Goal: Communication & Community: Answer question/provide support

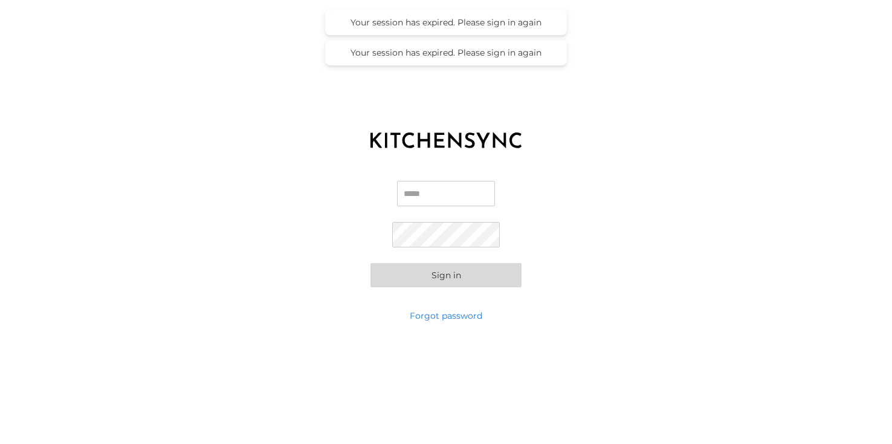
click at [434, 187] on input "Email" at bounding box center [446, 193] width 98 height 25
type input "**********"
click at [462, 277] on button "Sign in" at bounding box center [446, 275] width 151 height 24
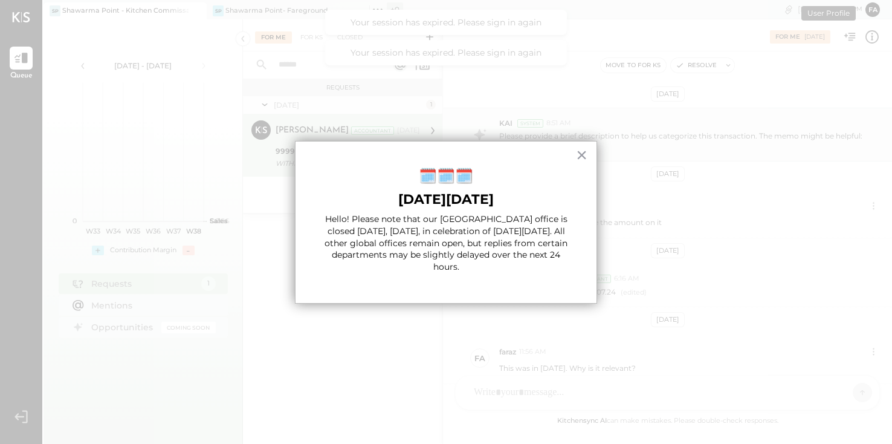
scroll to position [129, 0]
click at [584, 154] on button "×" at bounding box center [581, 154] width 11 height 19
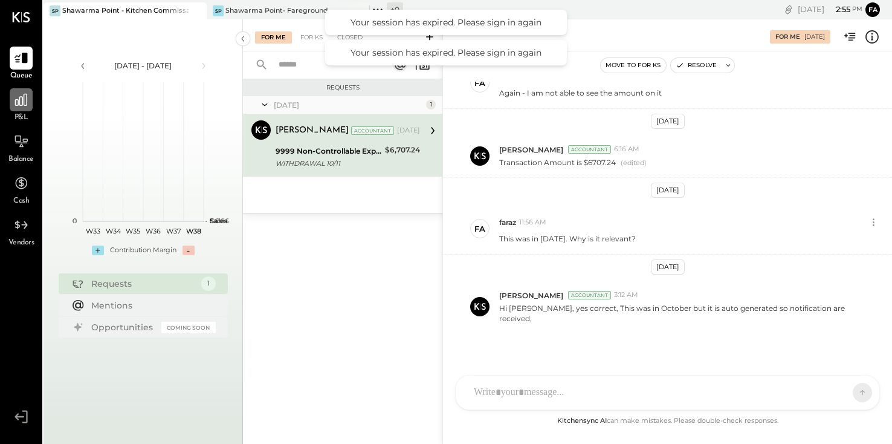
click at [15, 96] on icon at bounding box center [21, 100] width 16 height 16
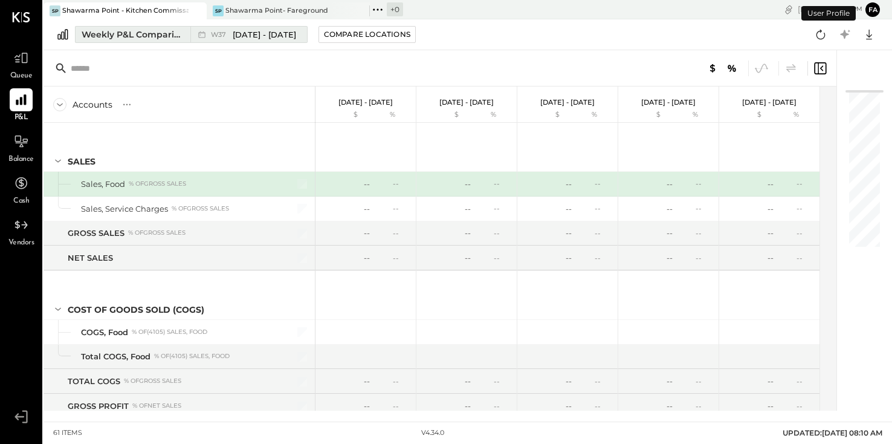
click at [166, 33] on div "Weekly P&L Comparison" at bounding box center [133, 34] width 102 height 12
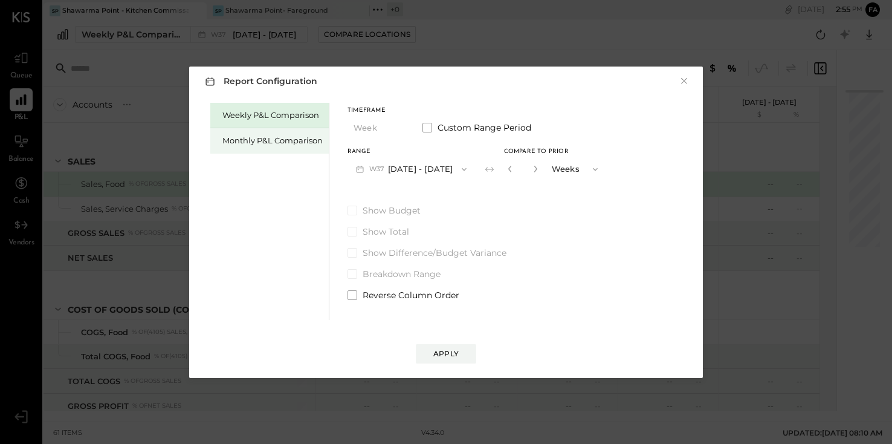
click at [285, 144] on div "Monthly P&L Comparison" at bounding box center [272, 140] width 100 height 11
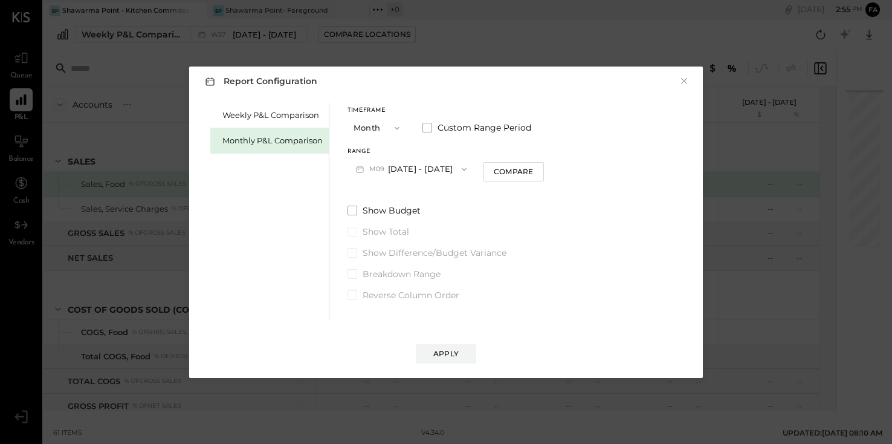
click at [397, 130] on icon "button" at bounding box center [397, 128] width 10 height 10
click at [461, 164] on icon "button" at bounding box center [464, 169] width 10 height 10
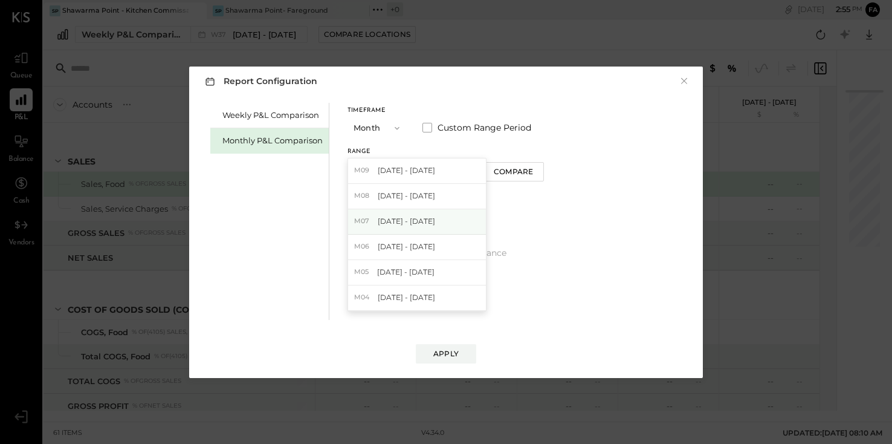
click at [448, 230] on div "M07 [DATE] - [DATE]" at bounding box center [417, 221] width 138 height 25
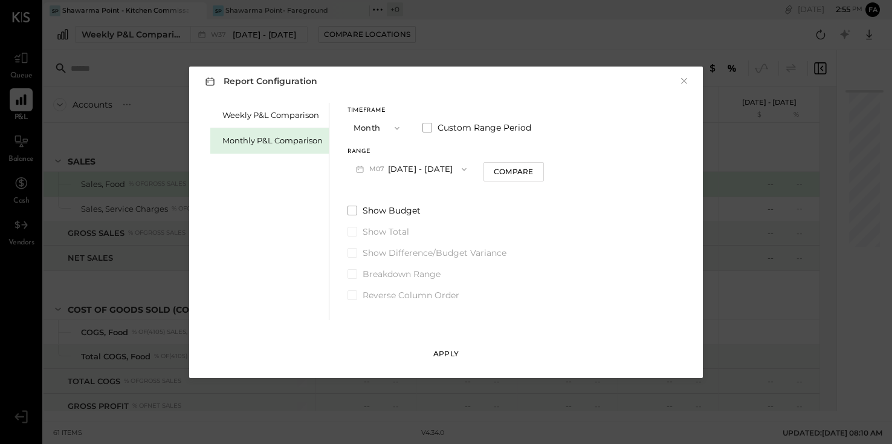
click at [456, 349] on div "Apply" at bounding box center [445, 353] width 25 height 10
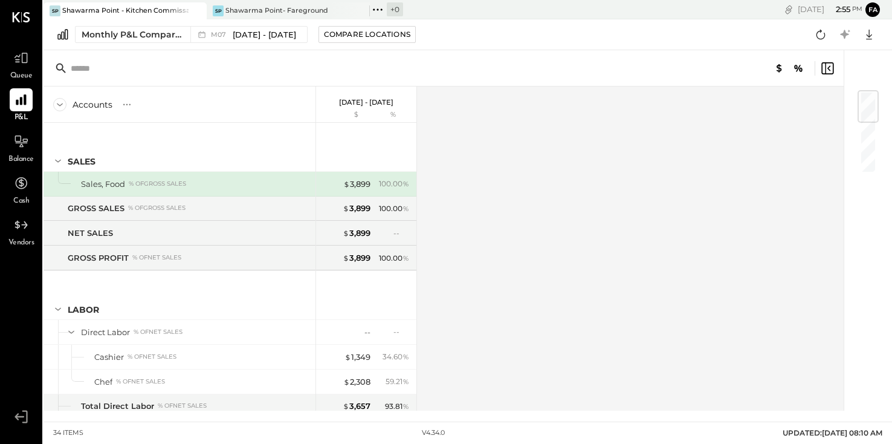
click at [59, 105] on icon at bounding box center [59, 104] width 13 height 13
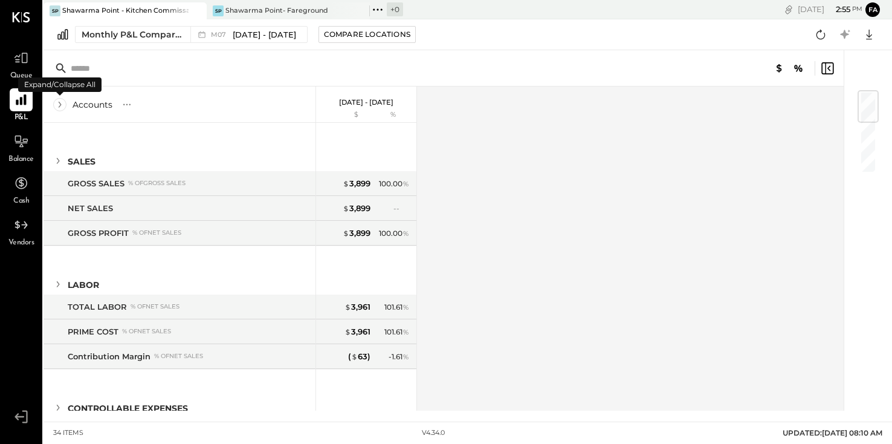
click at [59, 105] on icon at bounding box center [59, 104] width 13 height 13
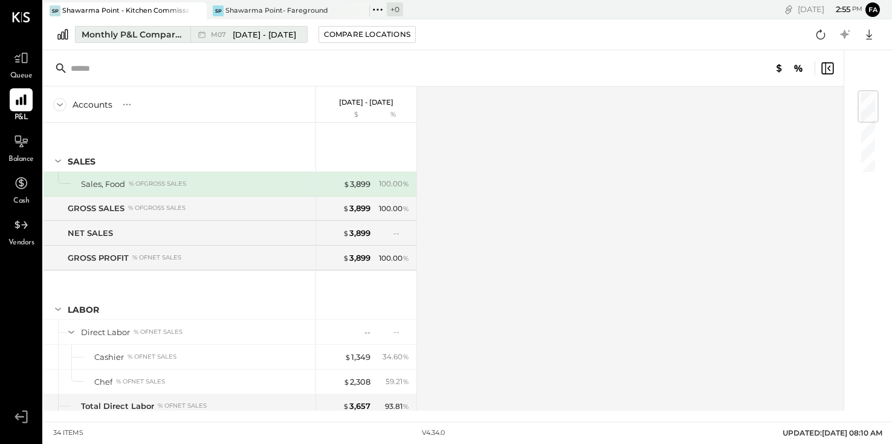
click at [216, 37] on span "M07" at bounding box center [220, 34] width 19 height 7
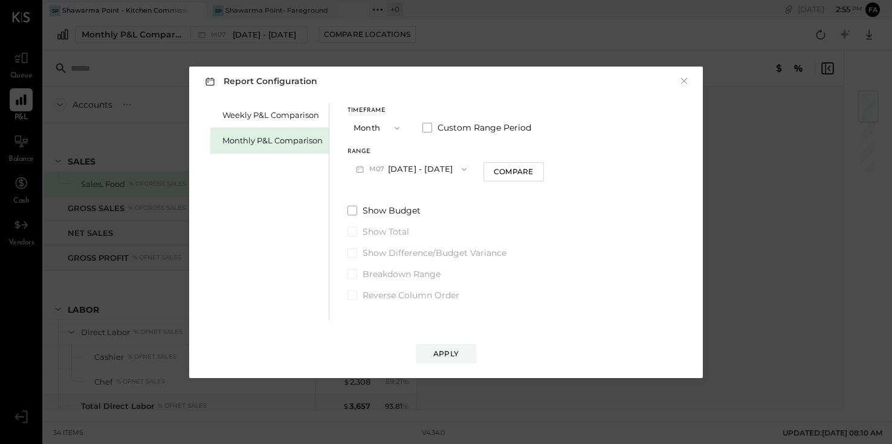
click at [394, 171] on button "M07 [DATE] - [DATE]" at bounding box center [412, 169] width 128 height 22
click at [434, 251] on div "M06 [DATE] - [DATE]" at bounding box center [417, 247] width 138 height 25
click at [457, 354] on div "Apply" at bounding box center [445, 353] width 25 height 10
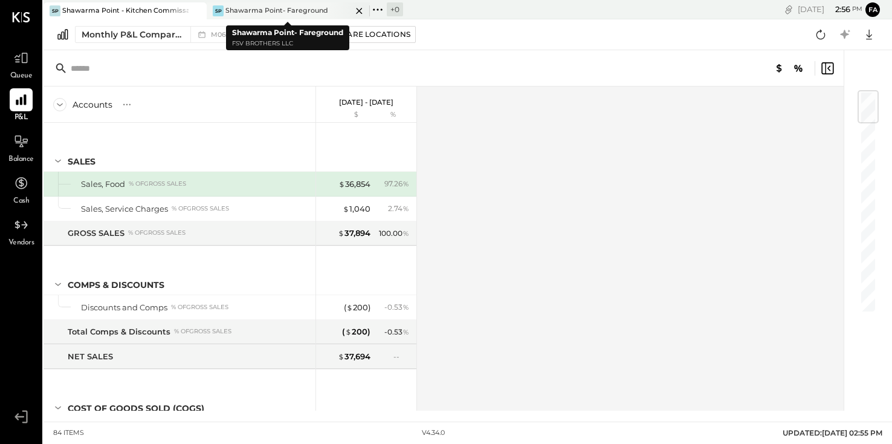
click at [289, 10] on div "Shawarma Point- Fareground" at bounding box center [276, 11] width 103 height 10
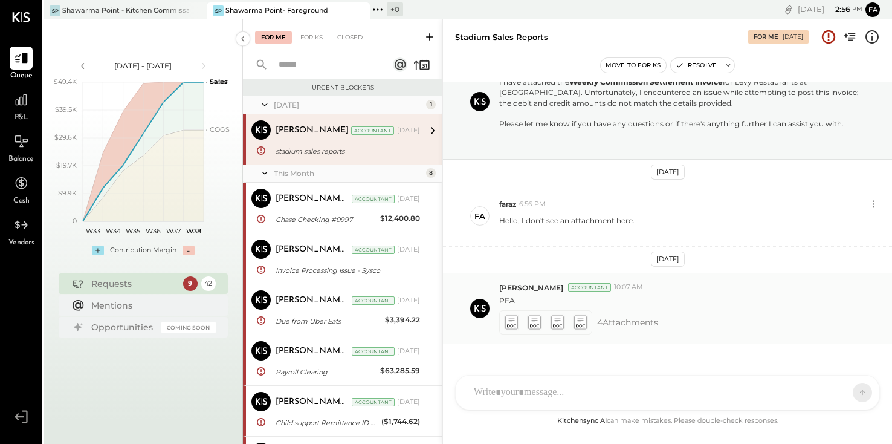
scroll to position [67, 0]
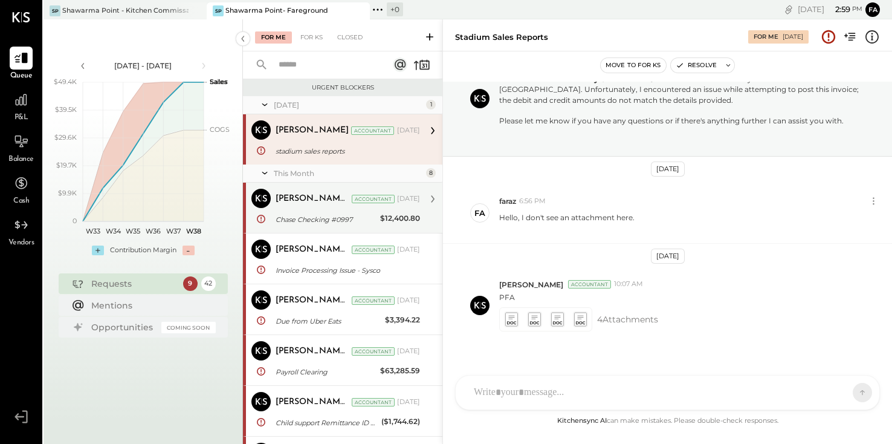
click at [375, 212] on div "Chase Checking #0997 $12,400.80" at bounding box center [348, 219] width 144 height 15
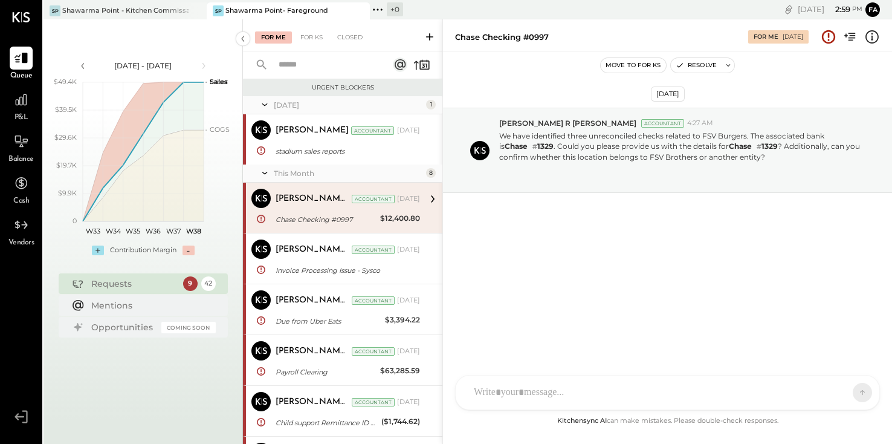
click at [632, 394] on div "[PERSON_NAME] [PERSON_NAME] MC [PERSON_NAME] CR [PERSON_NAME] R [PERSON_NAME] U…" at bounding box center [667, 392] width 425 height 35
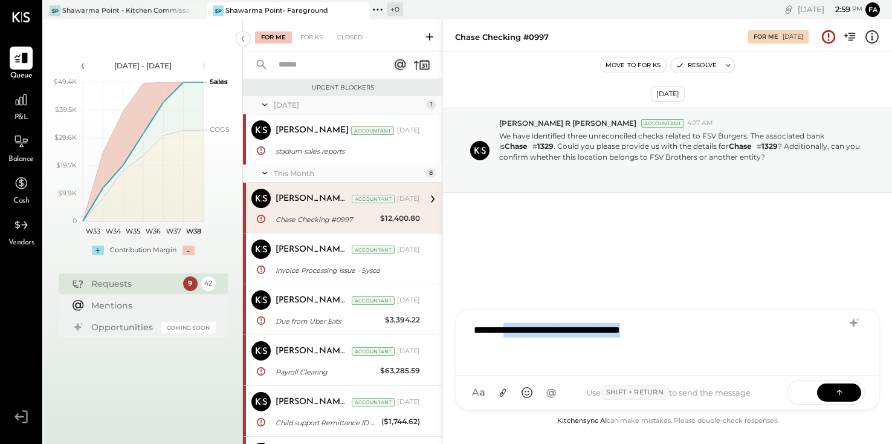
drag, startPoint x: 508, startPoint y: 334, endPoint x: 762, endPoint y: 338, distance: 253.9
click at [762, 338] on div "**********" at bounding box center [668, 341] width 400 height 48
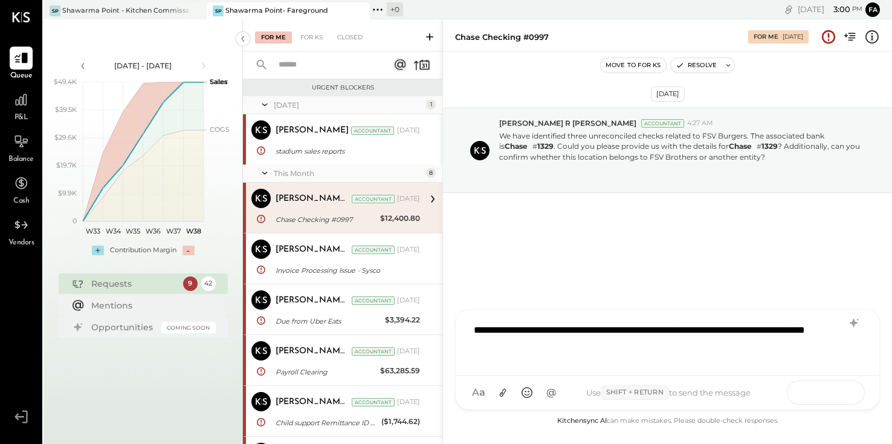
click at [842, 394] on icon at bounding box center [840, 392] width 12 height 12
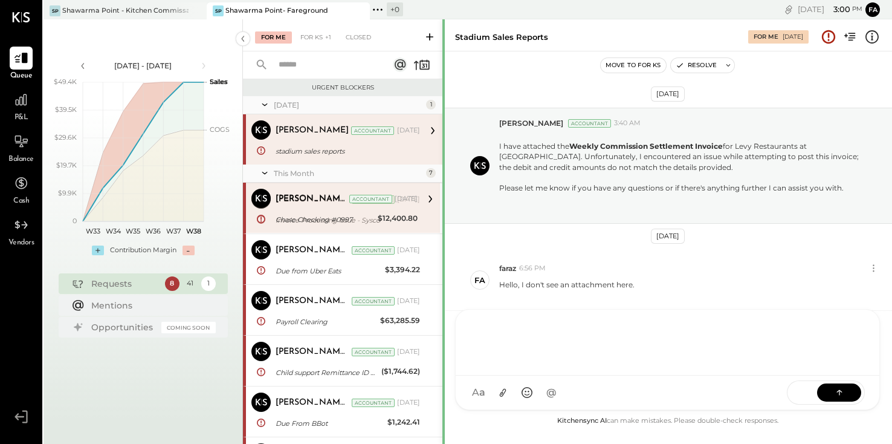
scroll to position [85, 0]
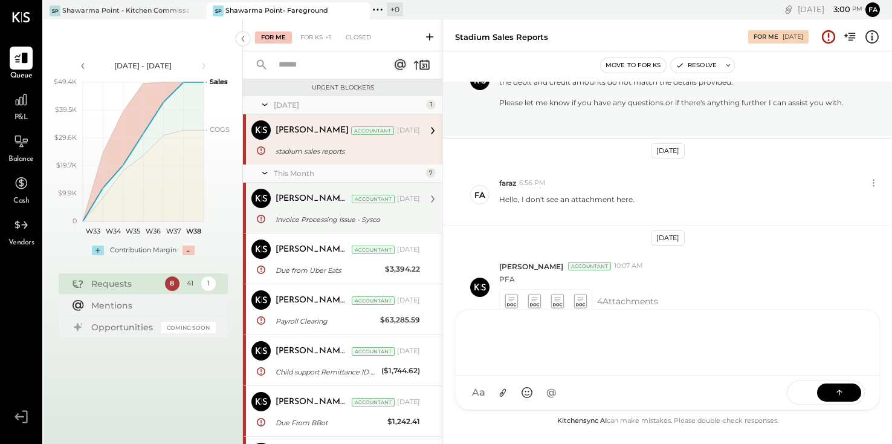
click at [398, 222] on div "Invoice Processing Issue - Sysco" at bounding box center [346, 219] width 141 height 12
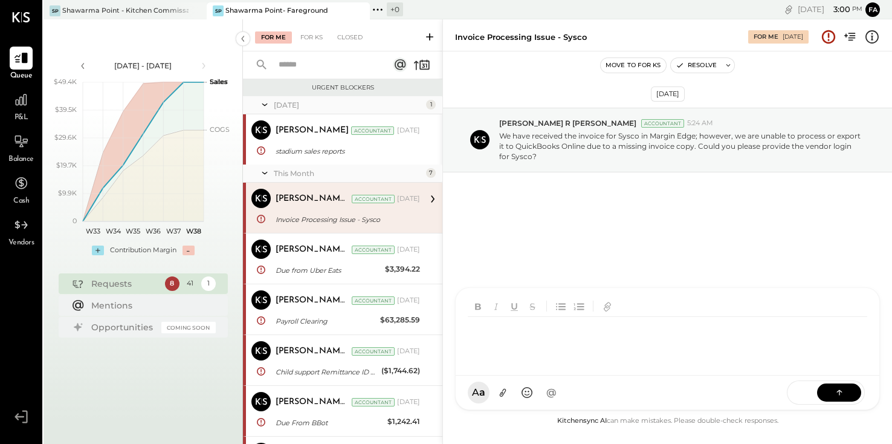
click at [563, 375] on div at bounding box center [668, 332] width 424 height 88
click at [581, 355] on div "**********" at bounding box center [668, 341] width 400 height 48
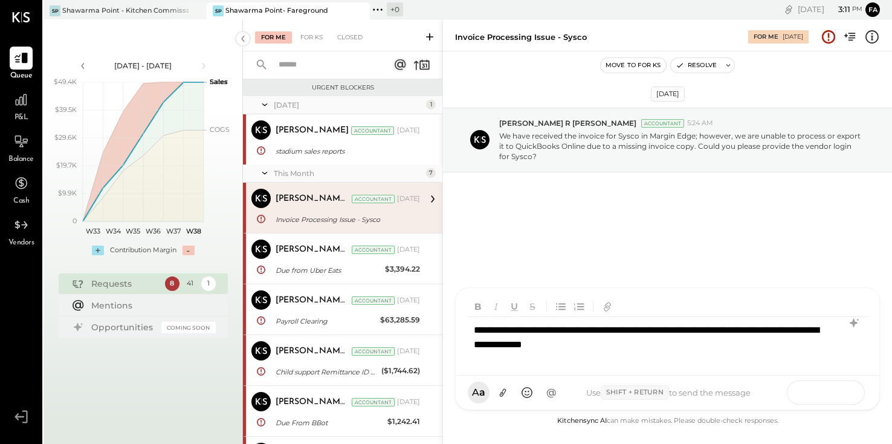
click at [832, 397] on button at bounding box center [839, 392] width 44 height 18
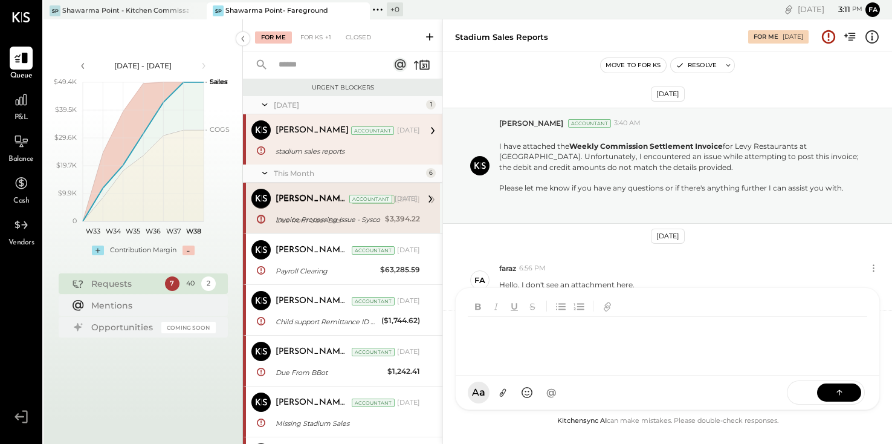
scroll to position [85, 0]
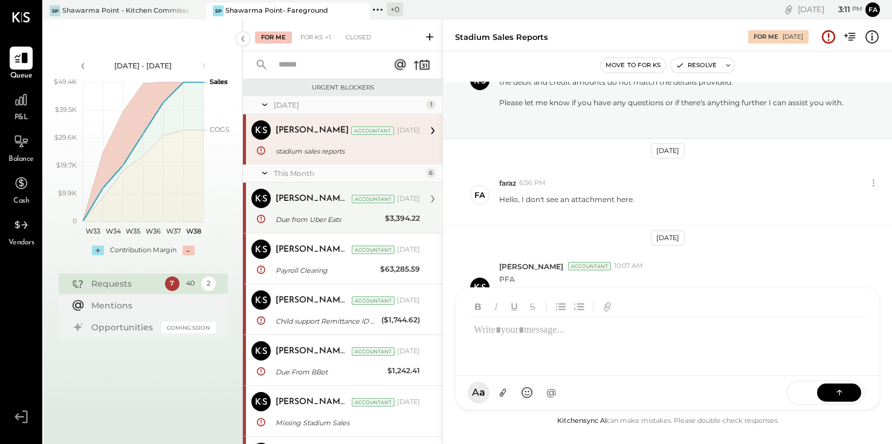
click at [330, 218] on div "Due from Uber Eats" at bounding box center [329, 219] width 106 height 12
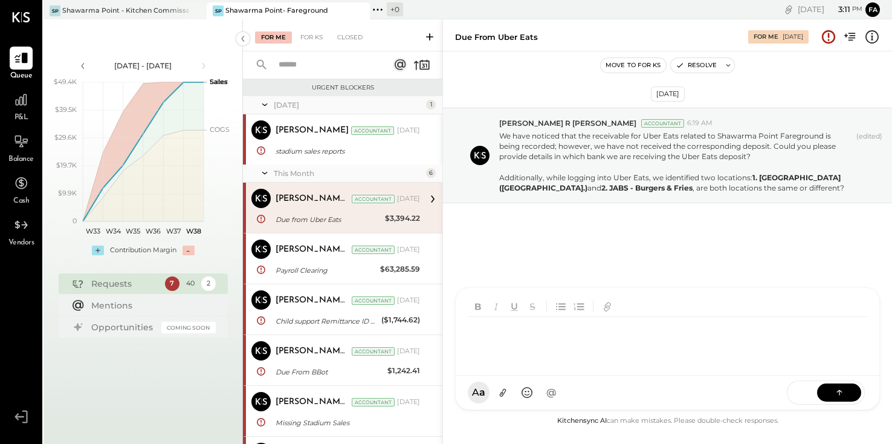
click at [601, 391] on div "[PERSON_NAME] [PERSON_NAME] MC [PERSON_NAME] CR [PERSON_NAME] R [PERSON_NAME] M…" at bounding box center [667, 348] width 425 height 123
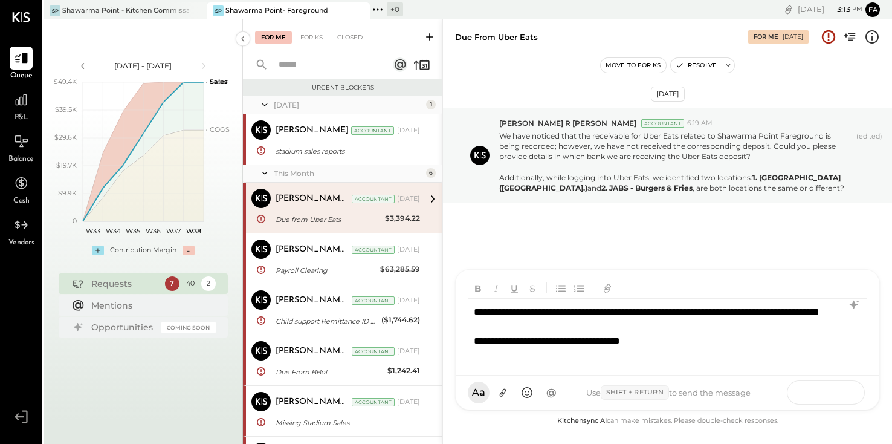
click at [831, 400] on button at bounding box center [839, 392] width 44 height 18
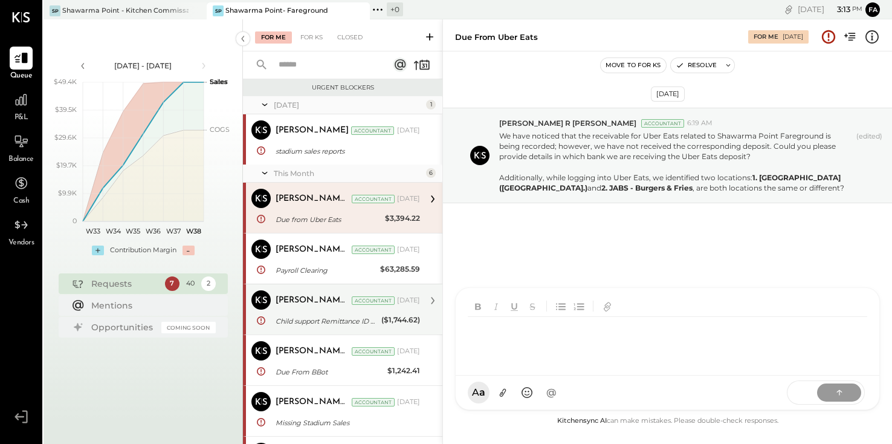
scroll to position [85, 0]
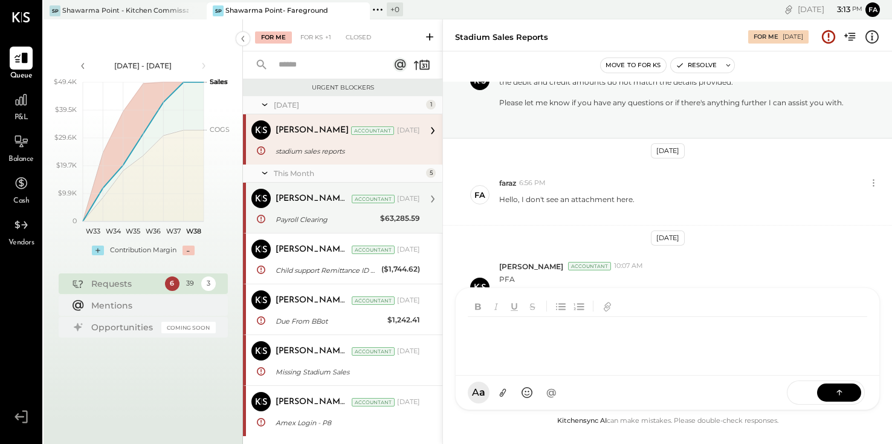
click at [343, 224] on div "Payroll Clearing" at bounding box center [326, 219] width 101 height 12
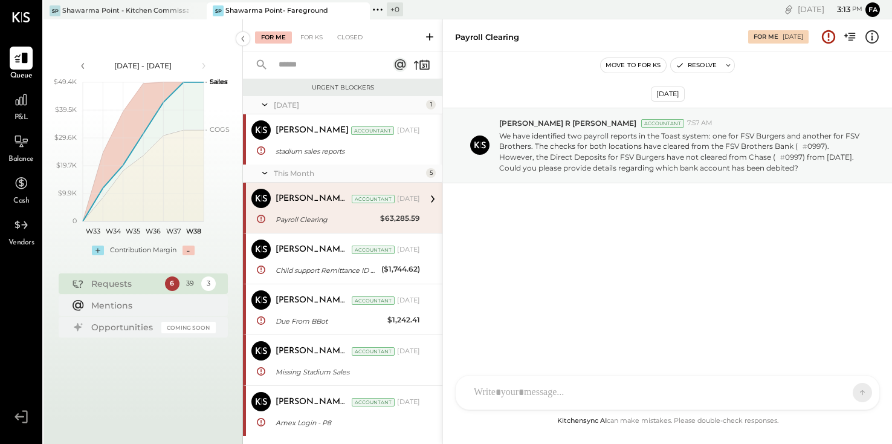
click at [576, 403] on div "[PERSON_NAME] [PERSON_NAME] MC [PERSON_NAME] CR [PERSON_NAME] R [PERSON_NAME] U…" at bounding box center [667, 392] width 425 height 35
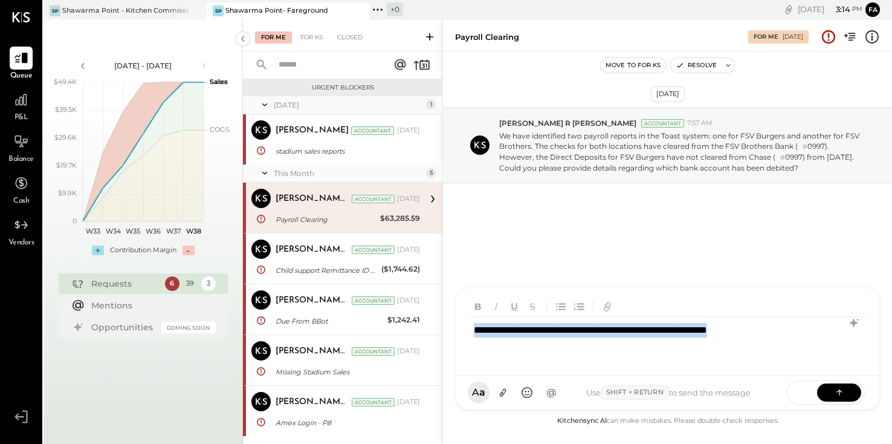
drag, startPoint x: 802, startPoint y: 352, endPoint x: 469, endPoint y: 331, distance: 333.1
click at [469, 331] on div "**********" at bounding box center [668, 341] width 400 height 48
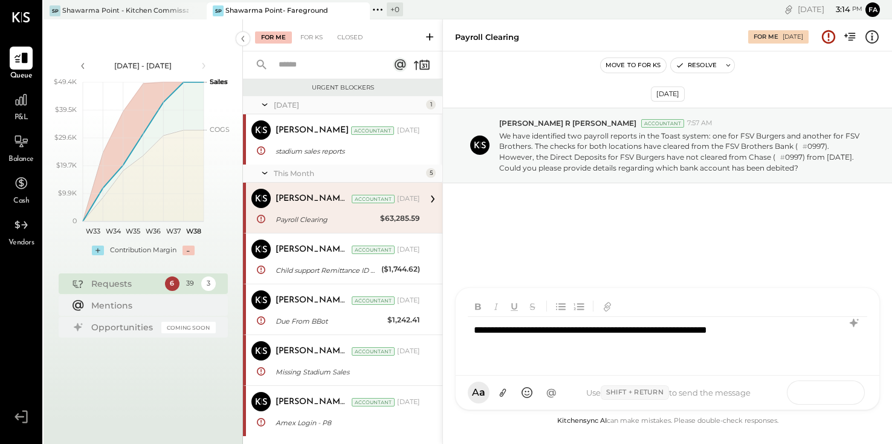
click at [833, 386] on button at bounding box center [839, 392] width 44 height 18
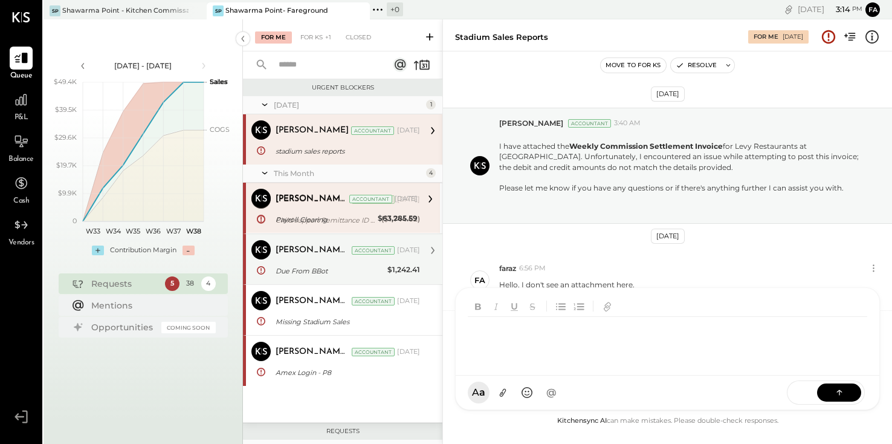
scroll to position [85, 0]
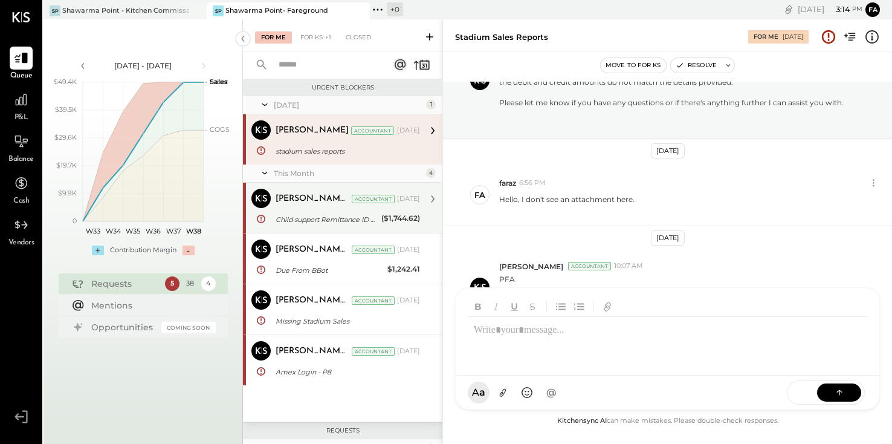
click at [371, 230] on div "[PERSON_NAME] R [PERSON_NAME] Accountant [PERSON_NAME] R [PERSON_NAME] Accounta…" at bounding box center [342, 208] width 199 height 50
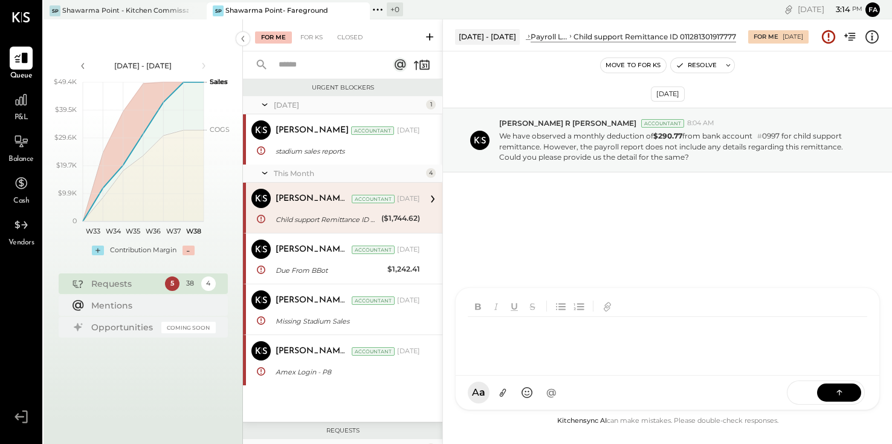
click at [589, 404] on div "[PERSON_NAME] [PERSON_NAME] MC [PERSON_NAME] CR [PERSON_NAME] R [PERSON_NAME] M…" at bounding box center [667, 348] width 425 height 123
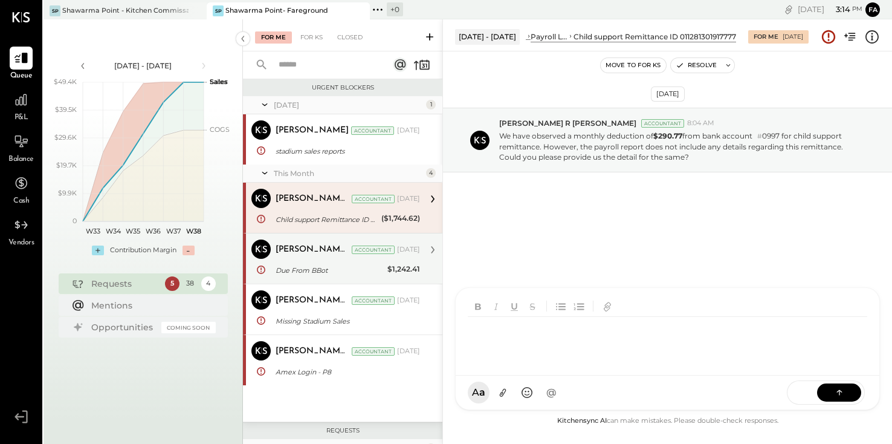
click at [352, 250] on div "Accountant" at bounding box center [373, 249] width 43 height 8
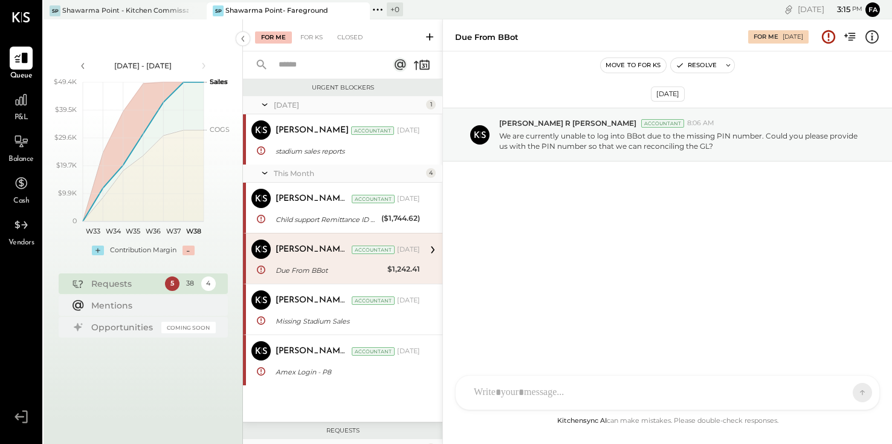
click at [621, 402] on div "[PERSON_NAME] [PERSON_NAME] MC [PERSON_NAME] CR [PERSON_NAME] R [PERSON_NAME] U…" at bounding box center [667, 392] width 425 height 35
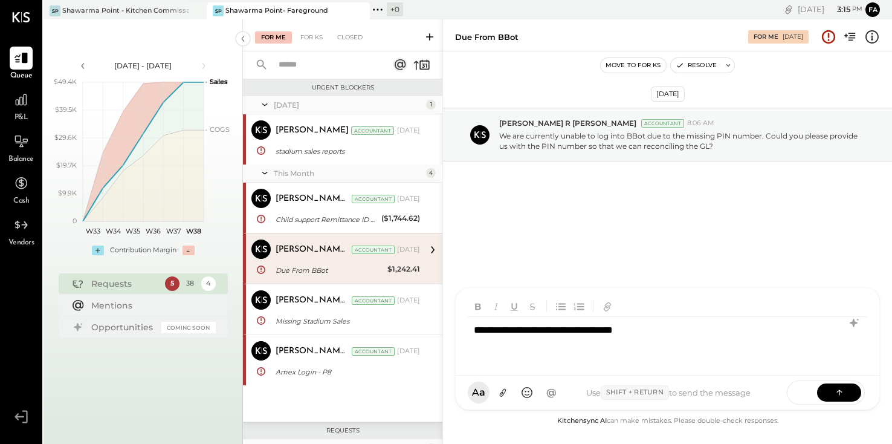
click at [600, 335] on div "**********" at bounding box center [668, 341] width 400 height 48
click at [828, 390] on button at bounding box center [839, 392] width 44 height 18
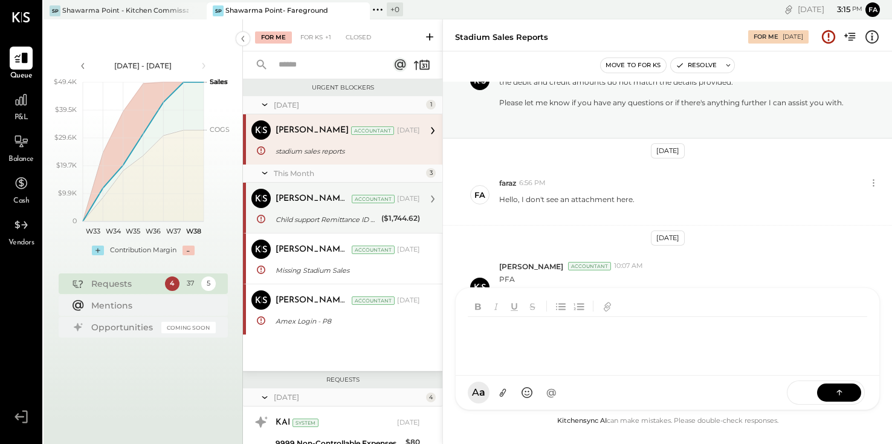
click at [331, 218] on div "Child support Remittance ID 011281301917777" at bounding box center [327, 219] width 102 height 12
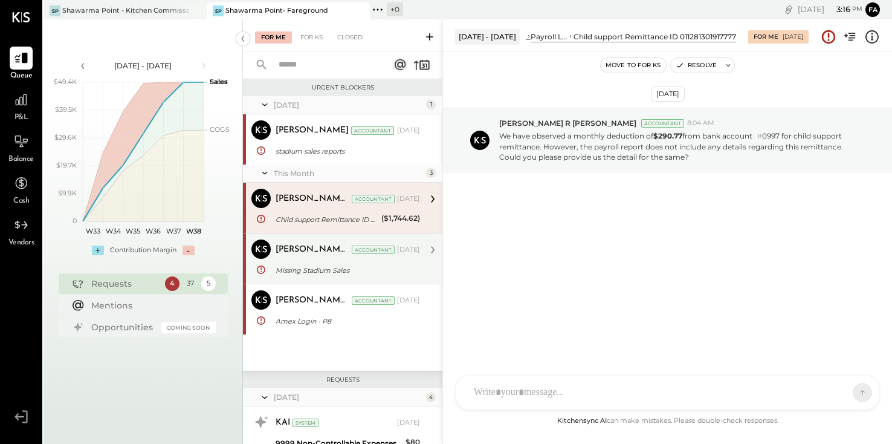
click at [323, 267] on div "Missing Stadium Sales" at bounding box center [346, 270] width 141 height 12
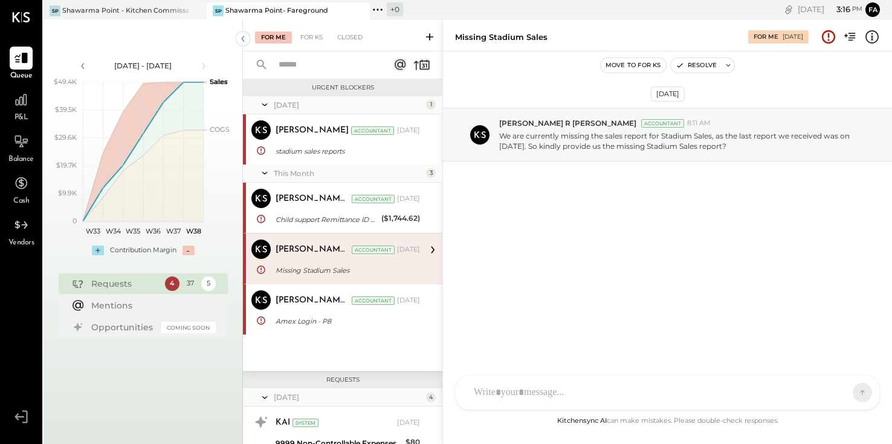
click at [565, 391] on div at bounding box center [668, 392] width 424 height 34
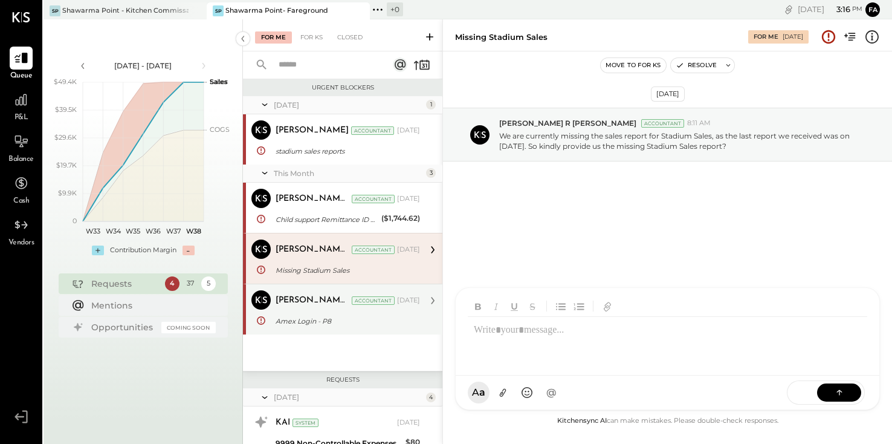
click at [409, 325] on div "Amex Login - P8" at bounding box center [346, 321] width 141 height 12
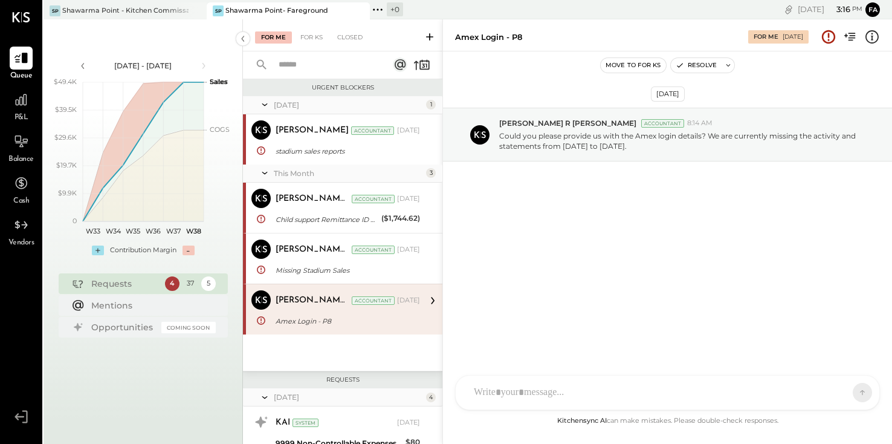
click at [574, 395] on div "[PERSON_NAME] [PERSON_NAME] MC [PERSON_NAME] CR [PERSON_NAME] R [PERSON_NAME] U…" at bounding box center [667, 392] width 425 height 35
drag, startPoint x: 651, startPoint y: 149, endPoint x: 498, endPoint y: 133, distance: 153.7
click at [498, 133] on div "[PERSON_NAME] R [PERSON_NAME] Accountant 8:14 AM Could you please provide us wi…" at bounding box center [667, 135] width 449 height 54
click at [611, 376] on div at bounding box center [668, 392] width 424 height 34
click at [611, 389] on div "[PERSON_NAME] [PERSON_NAME] MC [PERSON_NAME] CR [PERSON_NAME] R [PERSON_NAME] M…" at bounding box center [667, 348] width 425 height 123
